Goal: Information Seeking & Learning: Learn about a topic

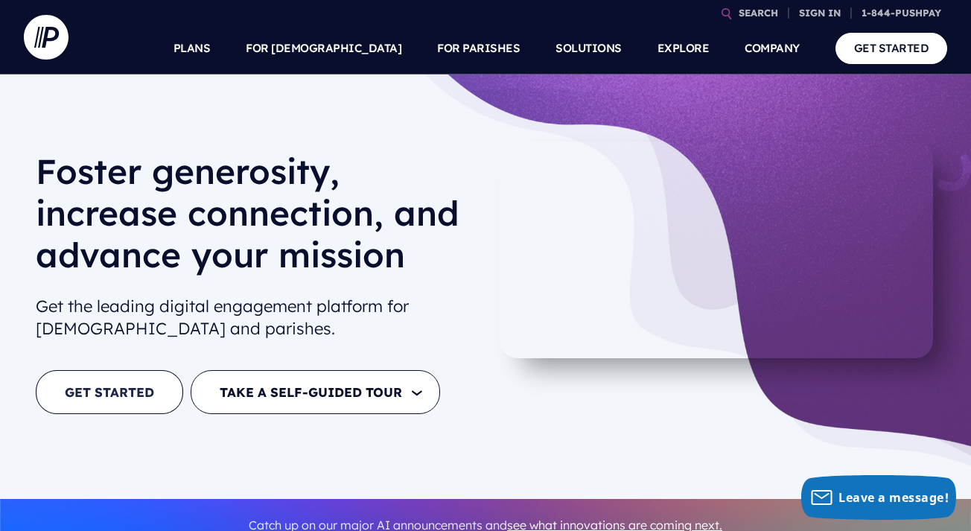
click at [127, 393] on link "GET STARTED" at bounding box center [109, 392] width 147 height 44
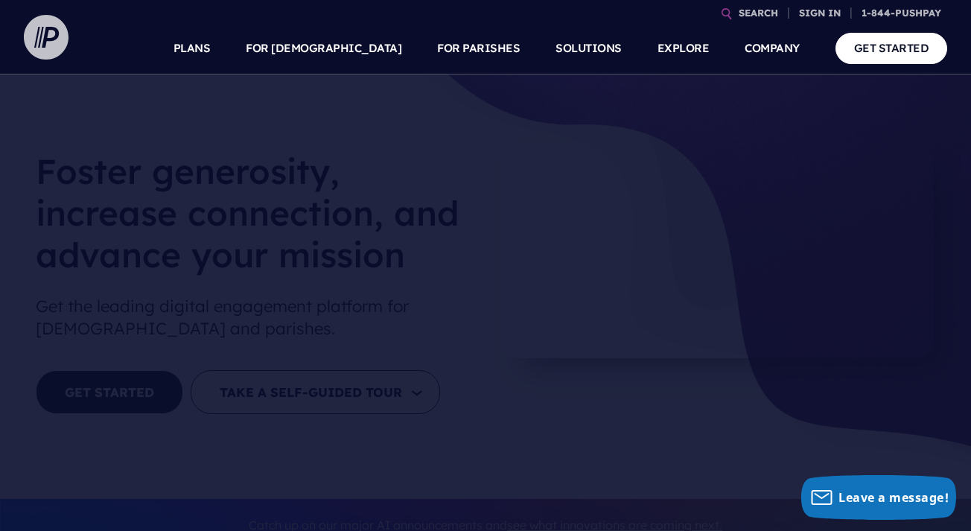
click at [48, 37] on img at bounding box center [46, 37] width 45 height 45
click at [211, 46] on link "PLANS" at bounding box center [191, 48] width 37 height 52
